Goal: Navigation & Orientation: Find specific page/section

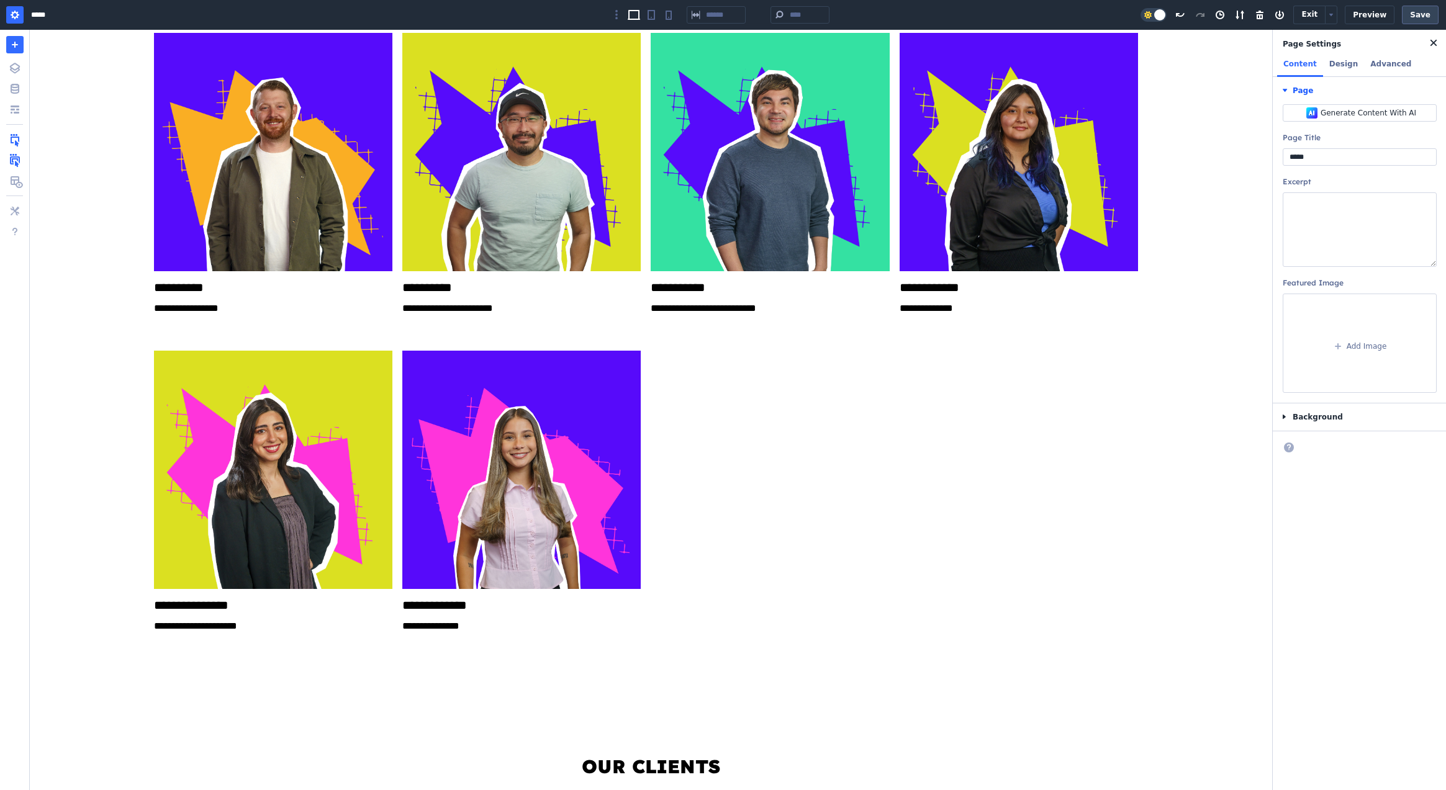
click at [1413, 17] on button "Save" at bounding box center [1420, 15] width 37 height 19
click at [1343, 12] on body "About WordPress About WordPress Get Involved [DOMAIN_NAME] Documentation Learn …" at bounding box center [723, 395] width 1446 height 790
click at [1358, 95] on button "Dashboard ⇧ ⌘ d" at bounding box center [1385, 99] width 79 height 19
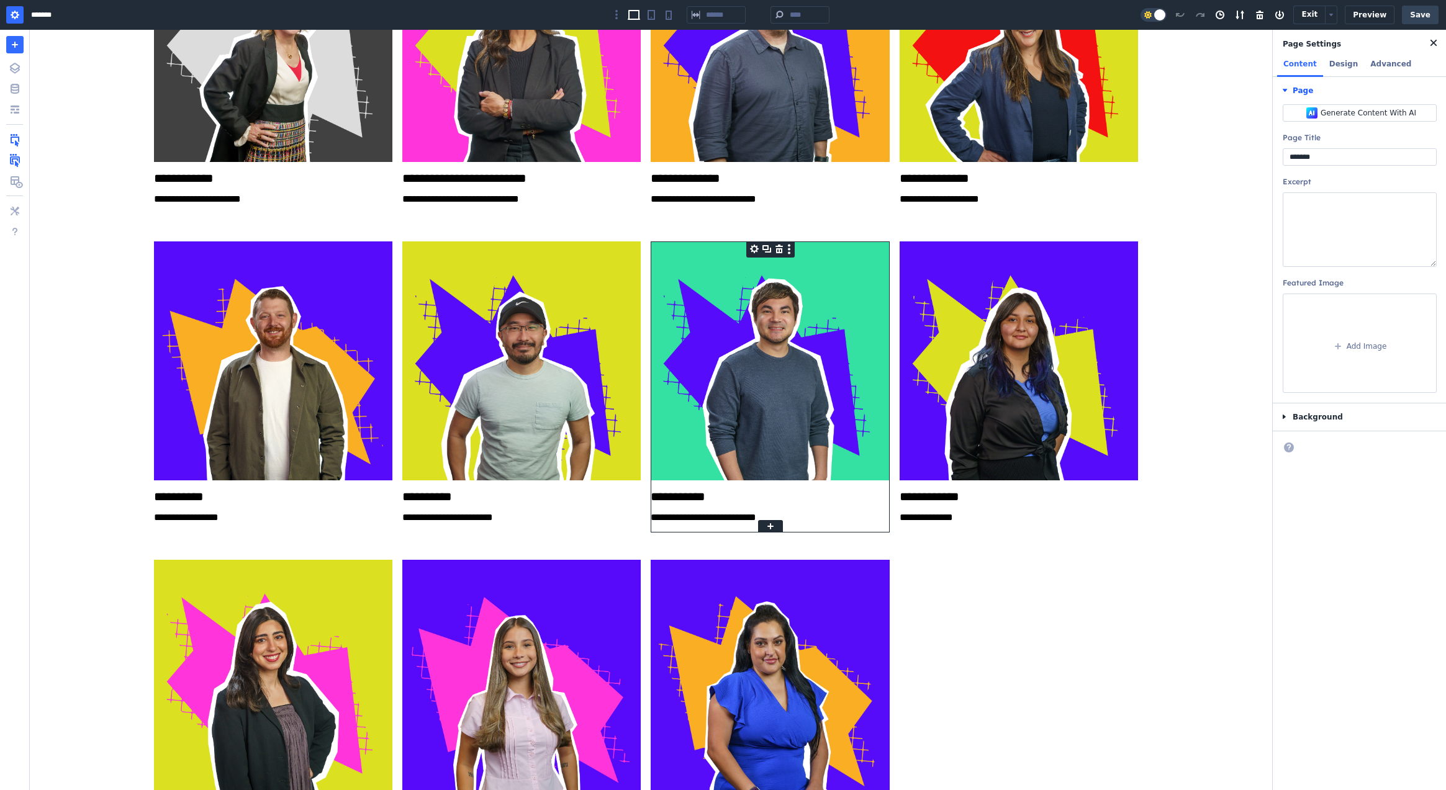
scroll to position [949, 0]
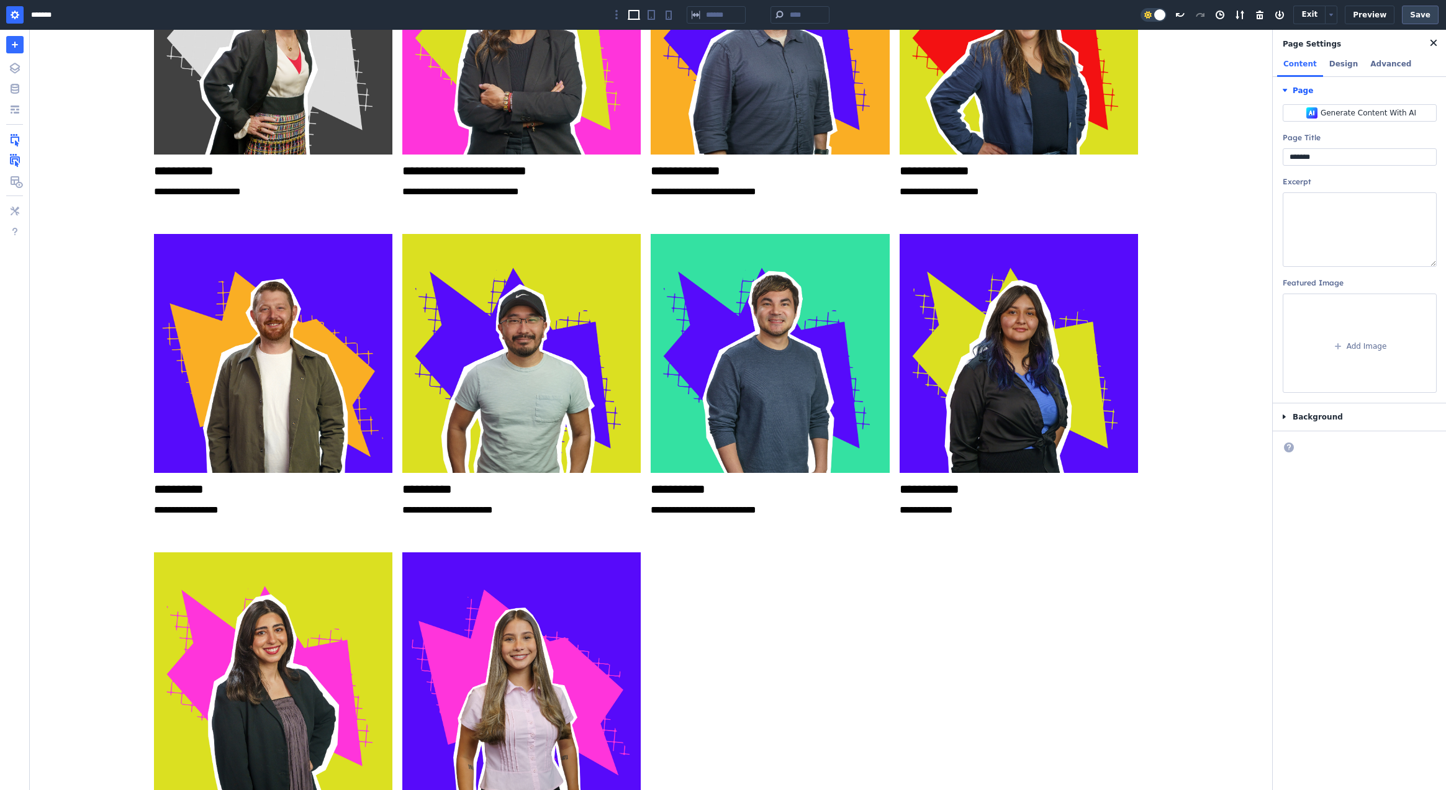
click at [1422, 11] on button "Save" at bounding box center [1420, 15] width 37 height 19
click at [1336, 11] on body "About WordPress About WordPress Get Involved WordPress.org Documentation Learn …" at bounding box center [723, 395] width 1446 height 790
click at [1355, 97] on button "Dashboard ⇧ ⌘ d" at bounding box center [1378, 99] width 79 height 19
